Goal: Information Seeking & Learning: Learn about a topic

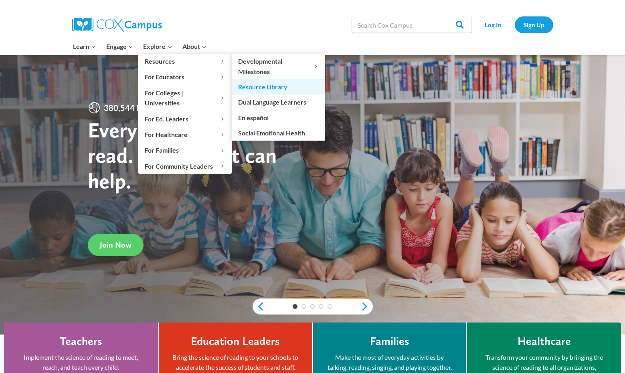
click at [296, 87] on link "Resource Library" at bounding box center [278, 86] width 93 height 15
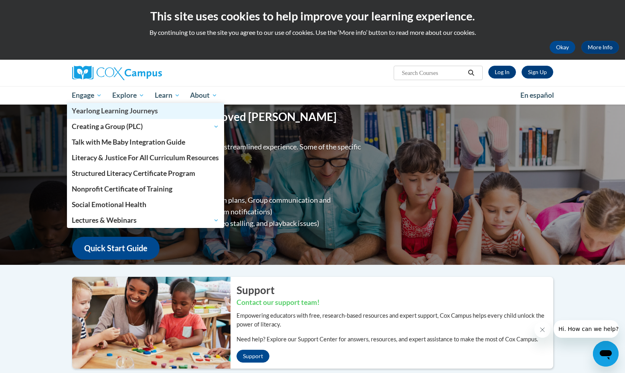
drag, startPoint x: 150, startPoint y: 113, endPoint x: 154, endPoint y: 113, distance: 4.0
click at [151, 113] on span "Yearlong Learning Journeys" at bounding box center [115, 111] width 86 height 8
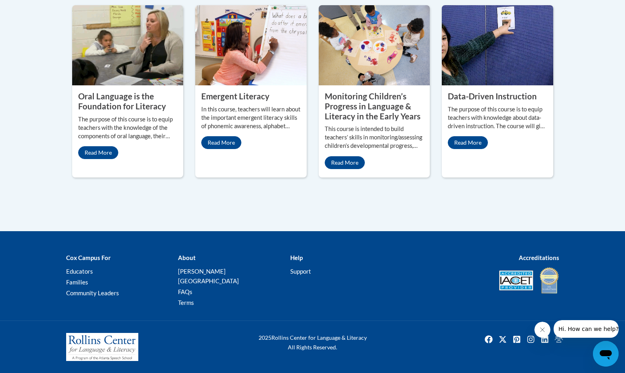
scroll to position [418, 0]
click at [224, 149] on link "Read More" at bounding box center [221, 142] width 40 height 13
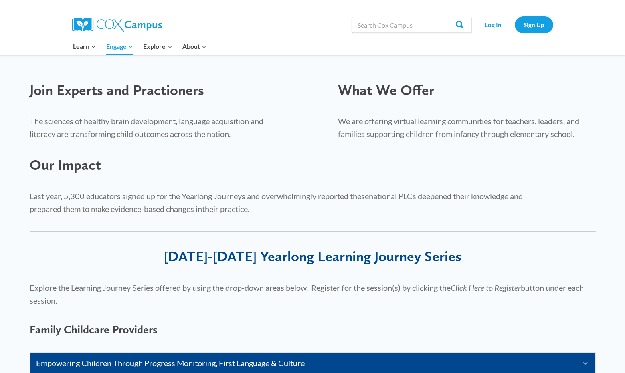
scroll to position [402, 0]
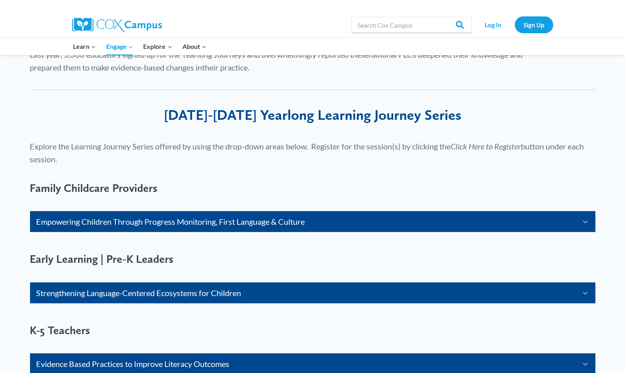
drag, startPoint x: 185, startPoint y: 294, endPoint x: 218, endPoint y: 292, distance: 32.9
click at [185, 294] on link "Strengthening Language-Centered Ecosystems for Children" at bounding box center [302, 293] width 533 height 13
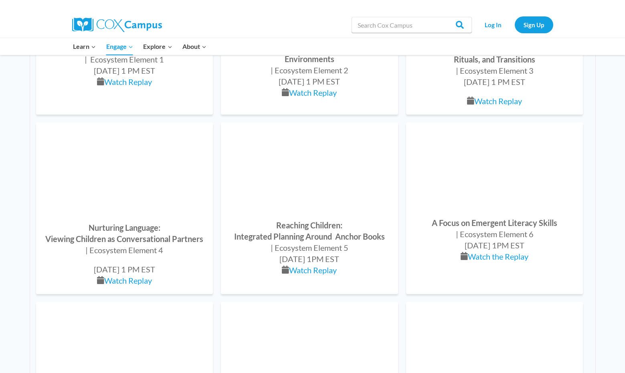
scroll to position [764, 0]
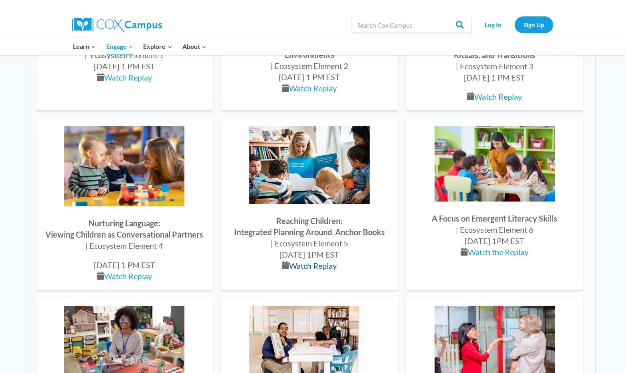
drag, startPoint x: 317, startPoint y: 267, endPoint x: 323, endPoint y: 267, distance: 6.0
click at [317, 267] on link "Watch Replay" at bounding box center [313, 266] width 48 height 10
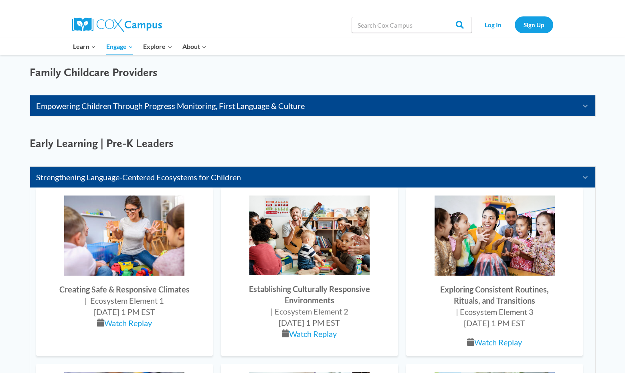
scroll to position [516, 0]
